Goal: Task Accomplishment & Management: Use online tool/utility

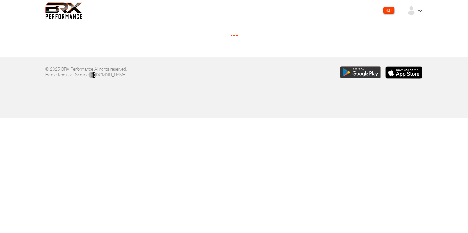
select select "*"
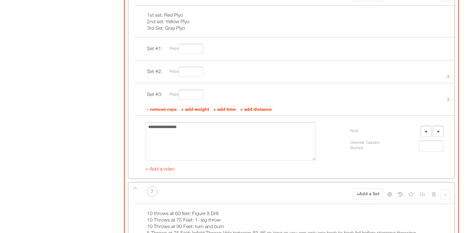
scroll to position [1343, 0]
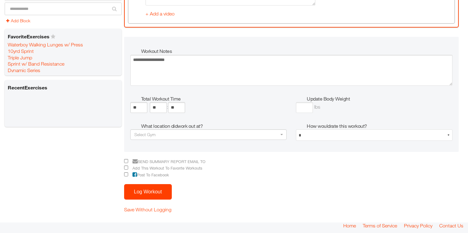
click at [138, 191] on button "Log Workout" at bounding box center [148, 191] width 48 height 15
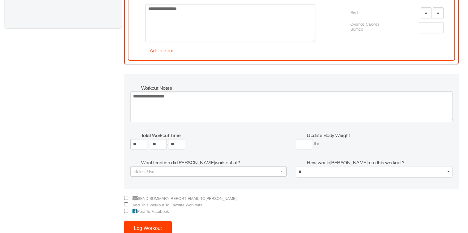
scroll to position [1362, 0]
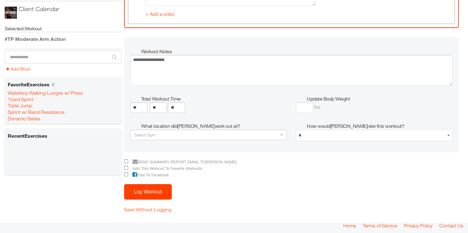
click at [150, 188] on button "Log Workout" at bounding box center [148, 191] width 48 height 15
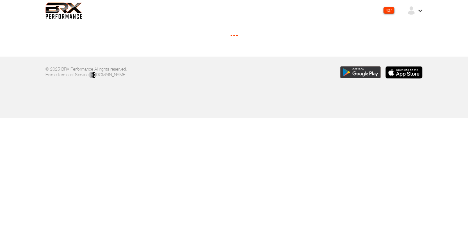
select select "*"
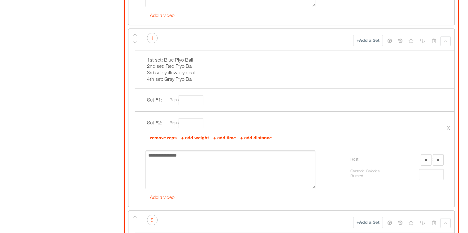
scroll to position [982, 0]
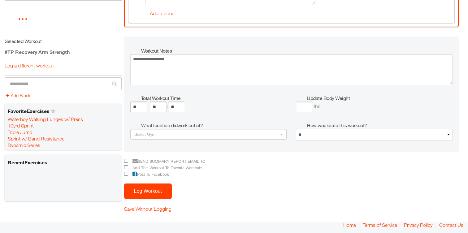
click at [137, 194] on button "Log Workout" at bounding box center [148, 191] width 48 height 15
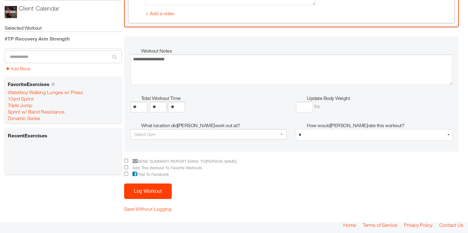
scroll to position [0, 0]
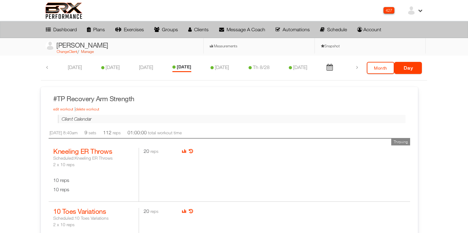
click at [89, 53] on link "Manage" at bounding box center [87, 51] width 13 height 5
select select "**********"
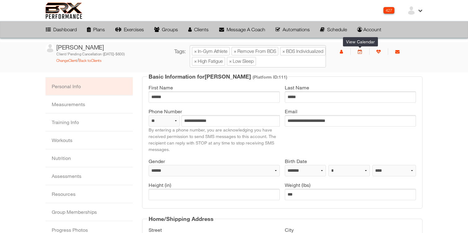
click at [361, 53] on icon at bounding box center [360, 52] width 4 height 4
select select "***"
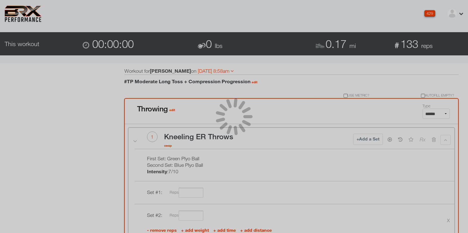
select select "*****"
select select "*"
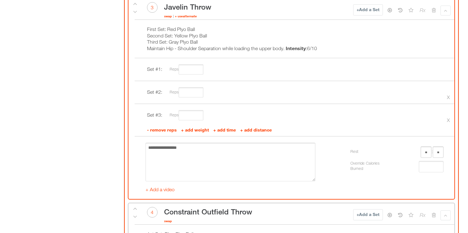
scroll to position [247, 0]
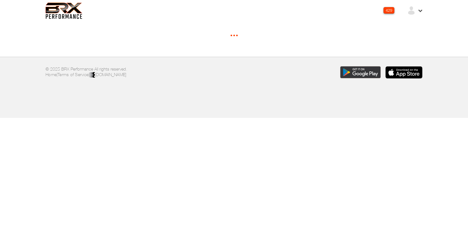
select select "*****"
select select "*"
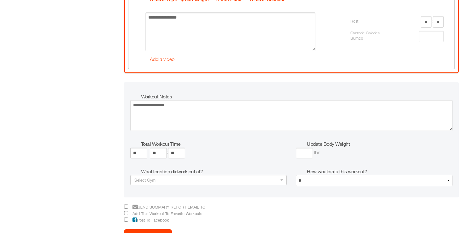
scroll to position [1341, 0]
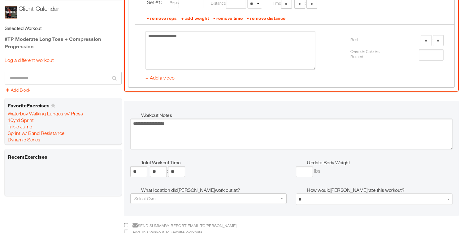
scroll to position [1405, 0]
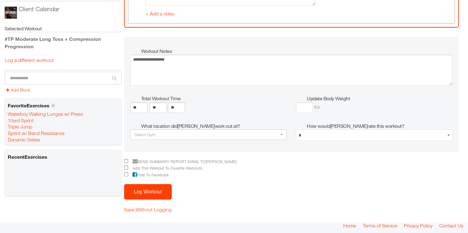
click at [145, 188] on button "Log Workout" at bounding box center [148, 191] width 48 height 15
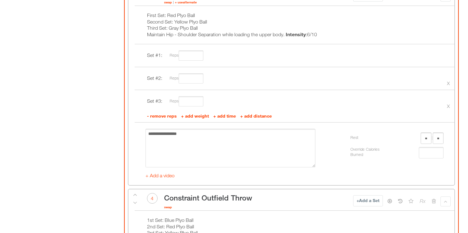
scroll to position [177, 0]
